Goal: Register for event/course

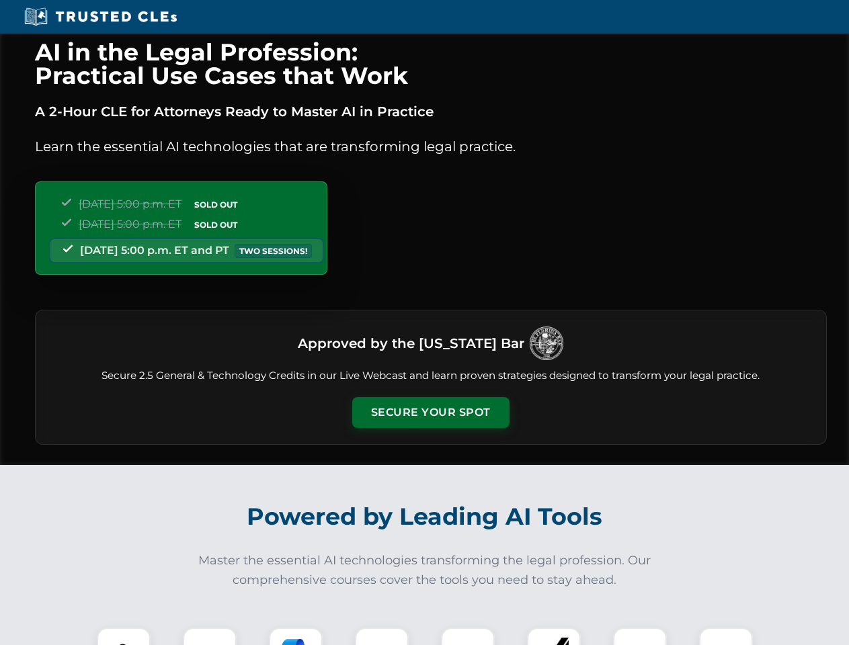
click at [430, 413] on button "Secure Your Spot" at bounding box center [430, 412] width 157 height 31
click at [124, 637] on img at bounding box center [123, 654] width 39 height 39
click at [210, 637] on div at bounding box center [210, 655] width 54 height 54
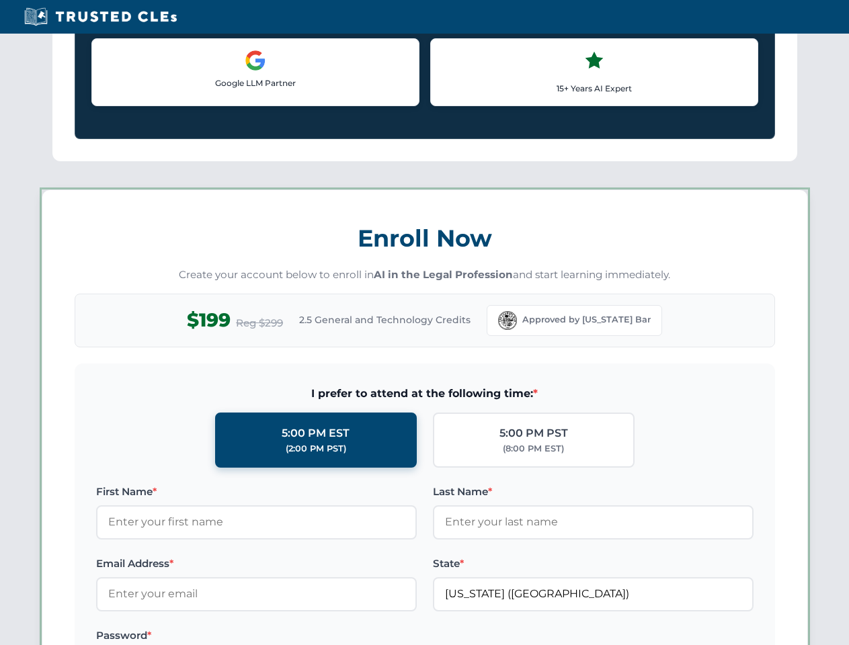
click at [382, 637] on label "Password *" at bounding box center [256, 636] width 321 height 16
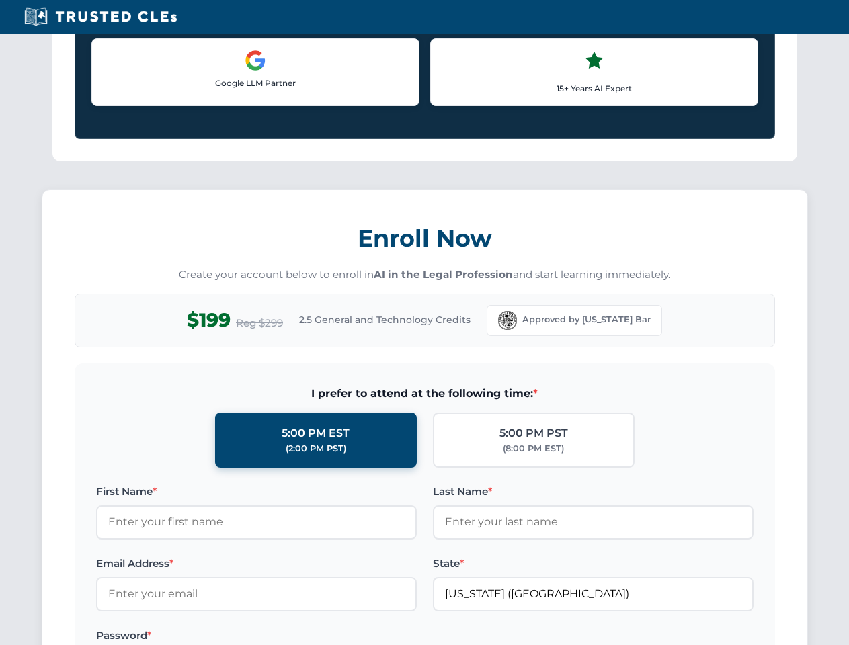
scroll to position [1320, 0]
